Goal: Find contact information: Find contact information

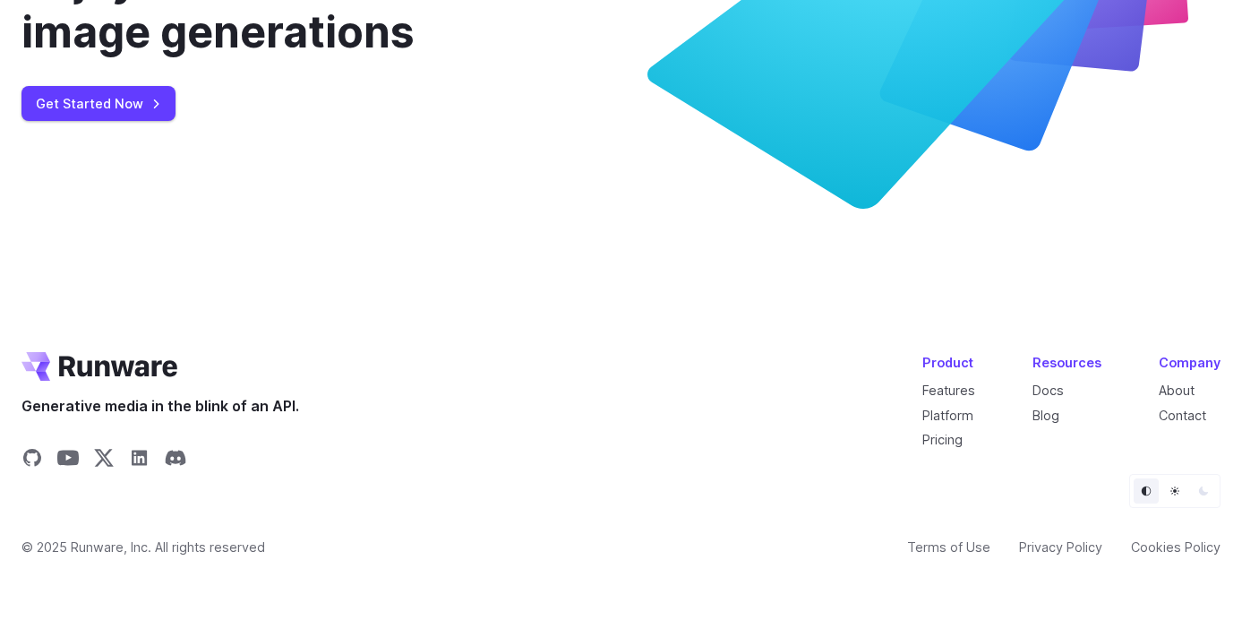
scroll to position [6931, 0]
click at [1189, 415] on link "Contact" at bounding box center [1182, 415] width 47 height 15
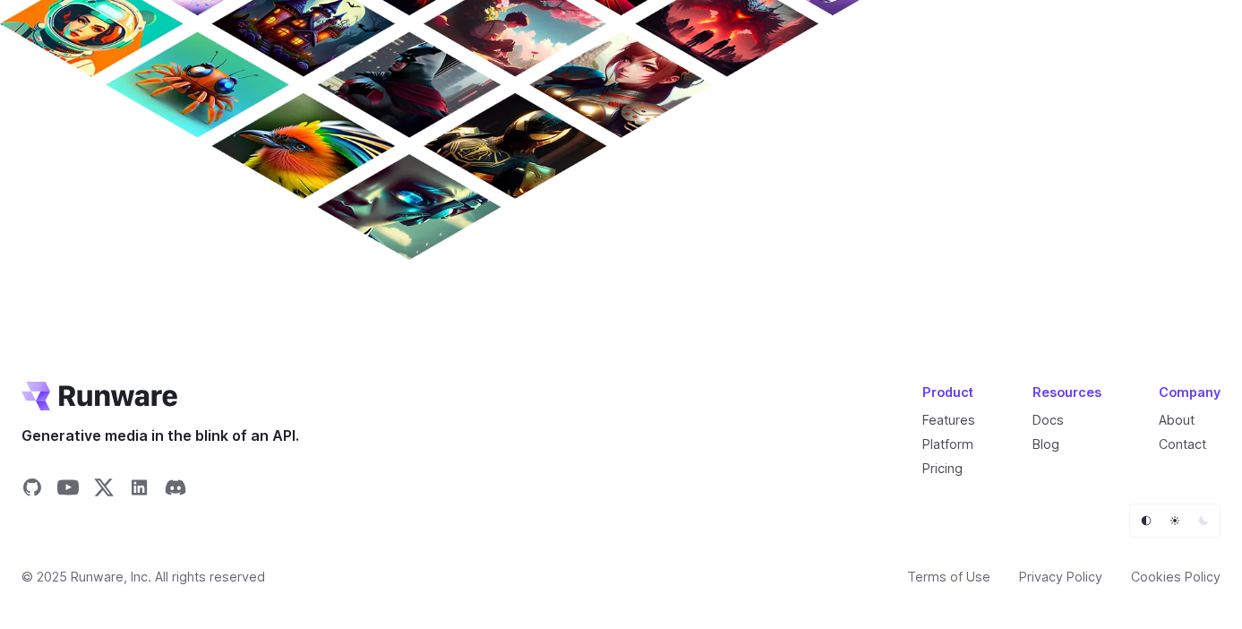
scroll to position [1645, 0]
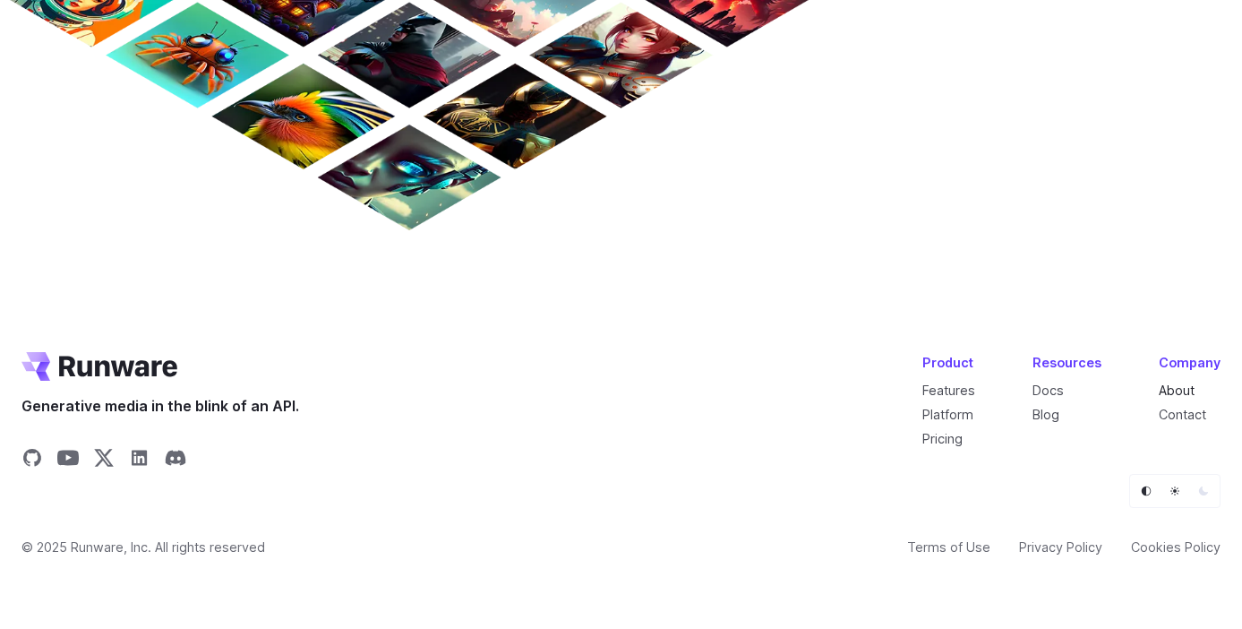
click at [1185, 386] on link "About" at bounding box center [1177, 389] width 36 height 15
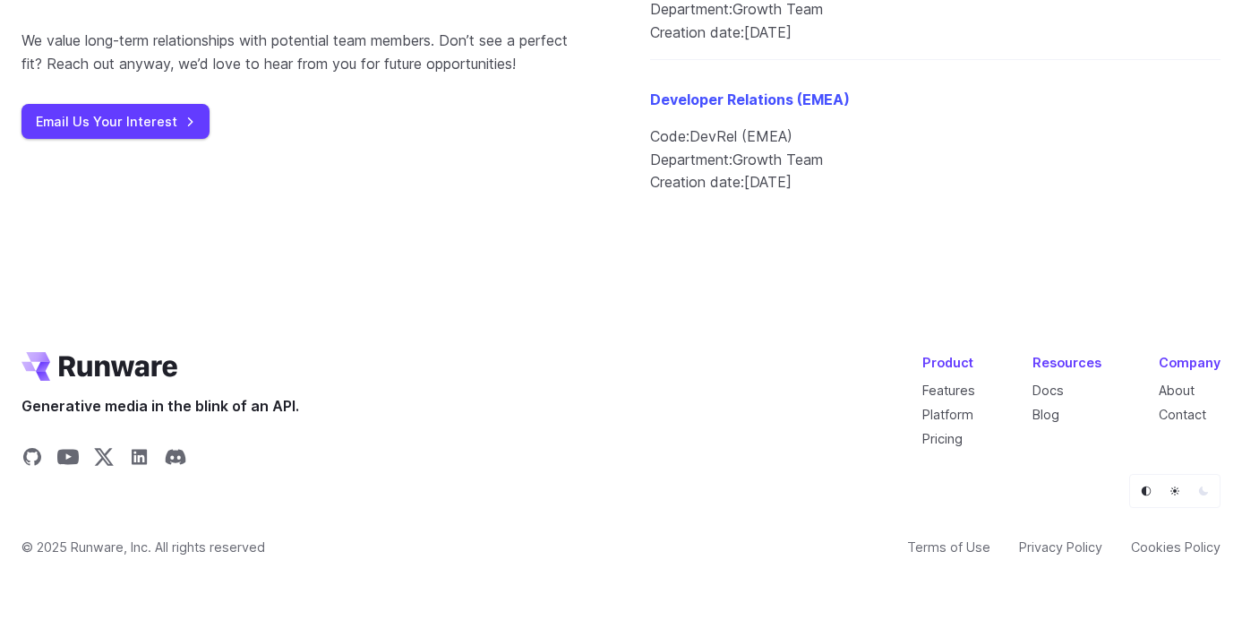
scroll to position [2273, 0]
click at [136, 456] on icon "Share on LinkedIn" at bounding box center [139, 456] width 21 height 21
